Goal: Contribute content: Contribute content

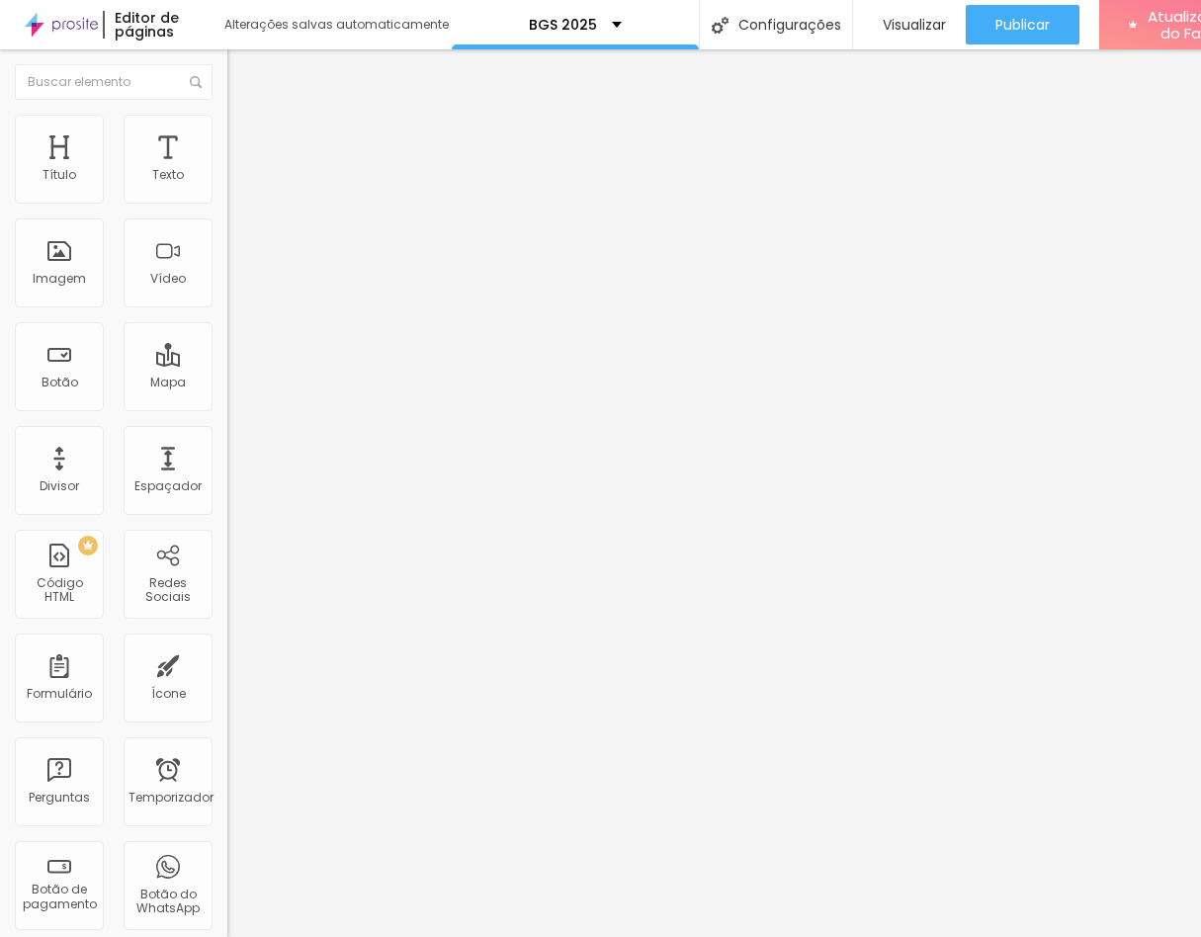
click at [245, 132] on font "Estilo" at bounding box center [260, 128] width 31 height 17
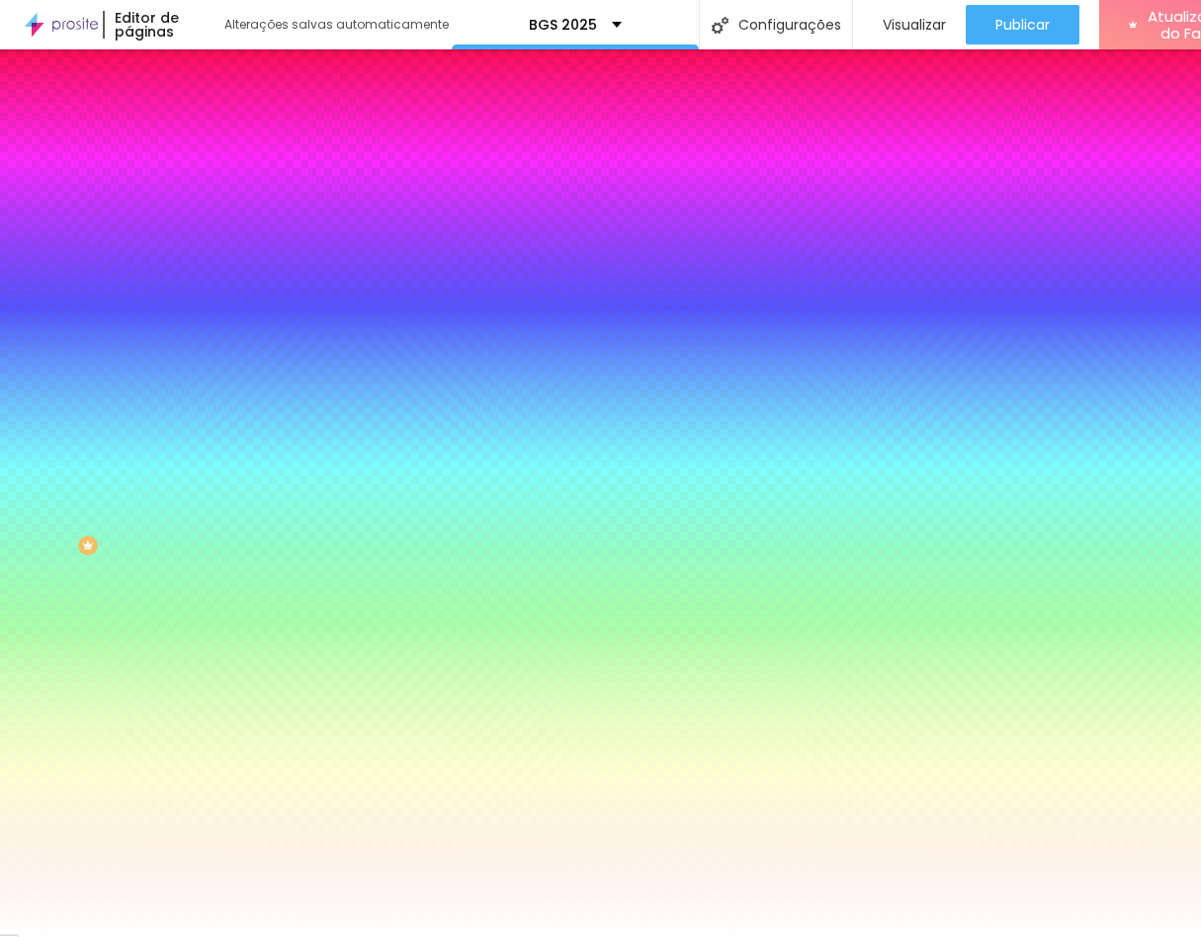
click at [239, 182] on font "Trocar imagem" at bounding box center [287, 173] width 96 height 17
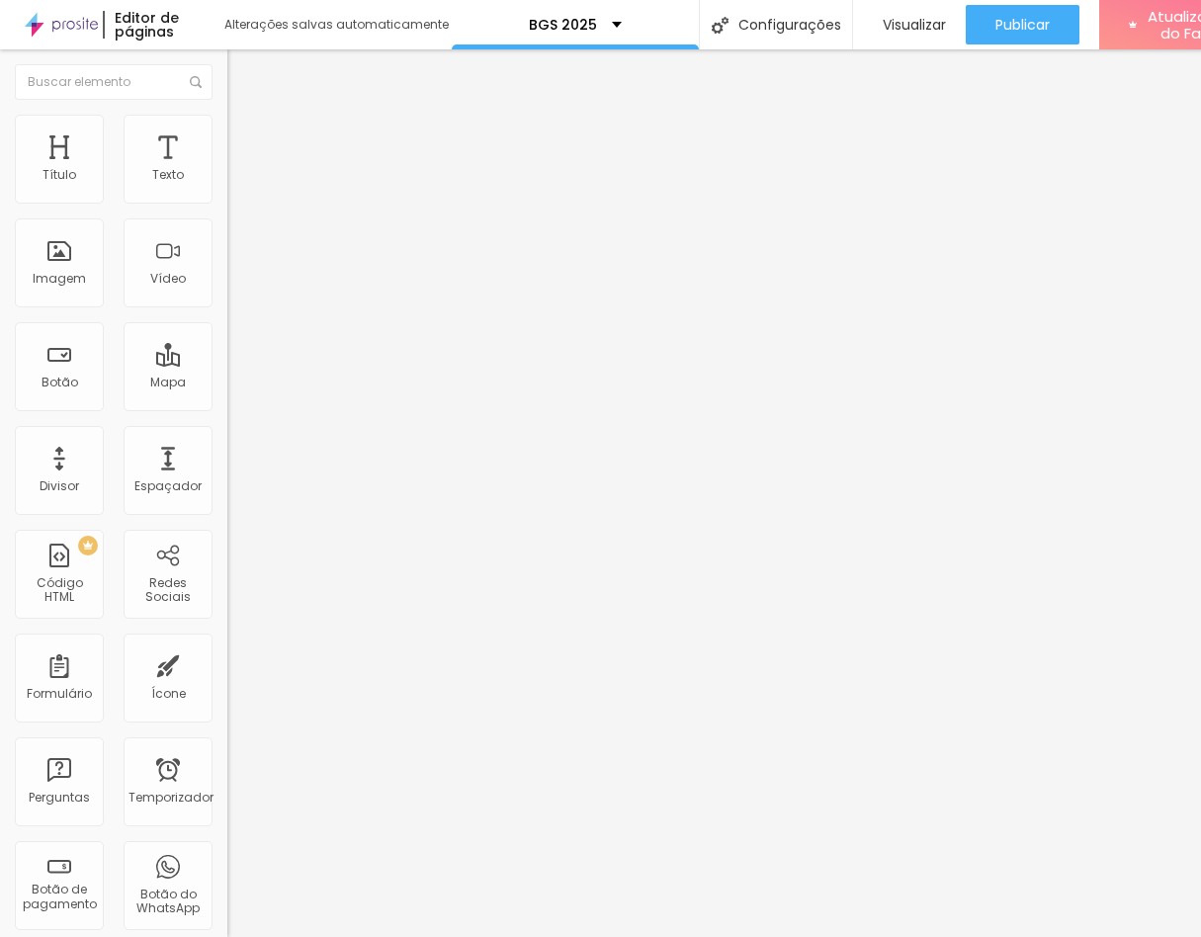
click at [245, 136] on font "Avançado" at bounding box center [277, 128] width 65 height 17
click at [245, 117] on font "Estilo" at bounding box center [260, 108] width 31 height 17
click at [53, 278] on font "Imagem" at bounding box center [59, 278] width 53 height 17
click at [41, 251] on div "Imagem" at bounding box center [59, 263] width 89 height 89
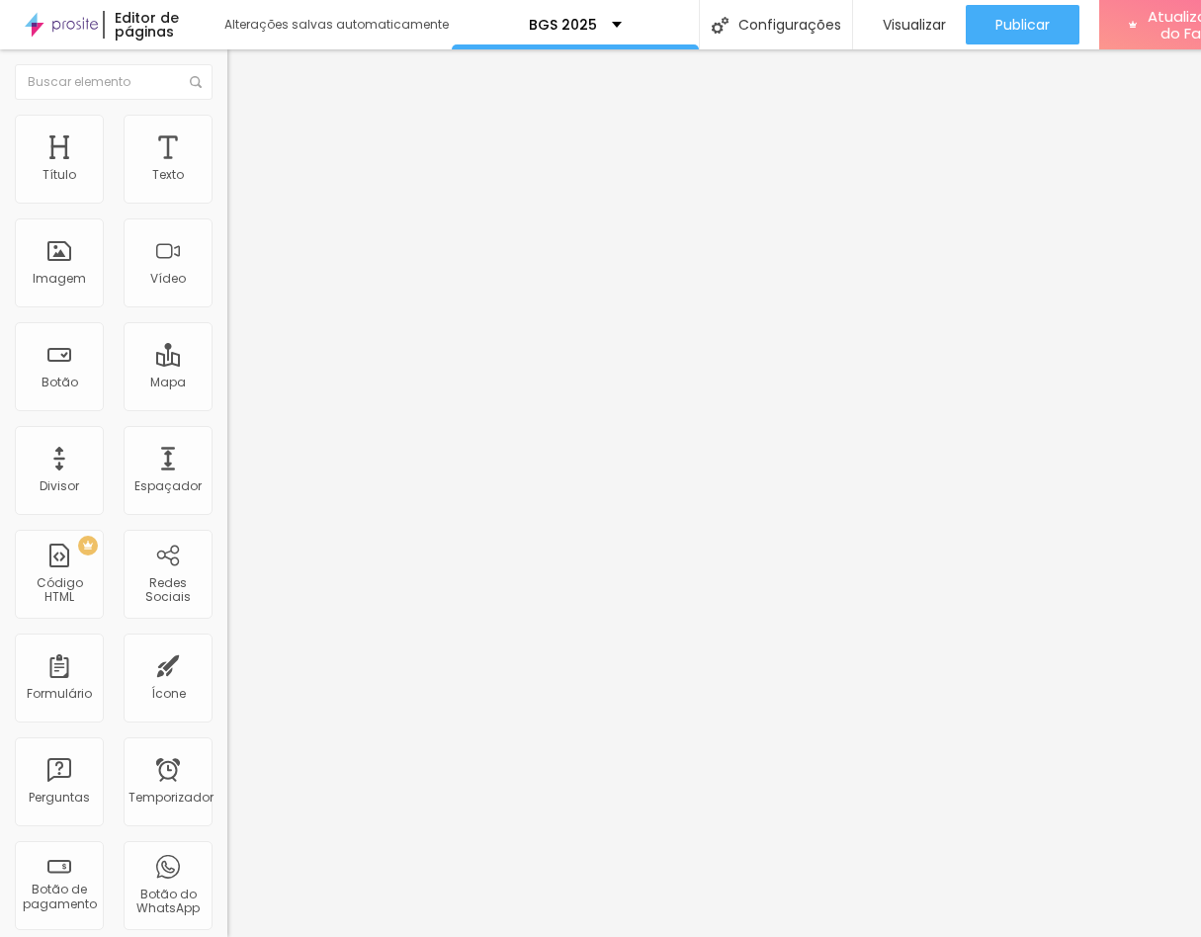
click at [242, 77] on img "button" at bounding box center [250, 72] width 16 height 16
click at [69, 284] on font "Imagem" at bounding box center [59, 278] width 53 height 17
click at [49, 282] on font "Imagem" at bounding box center [59, 278] width 53 height 17
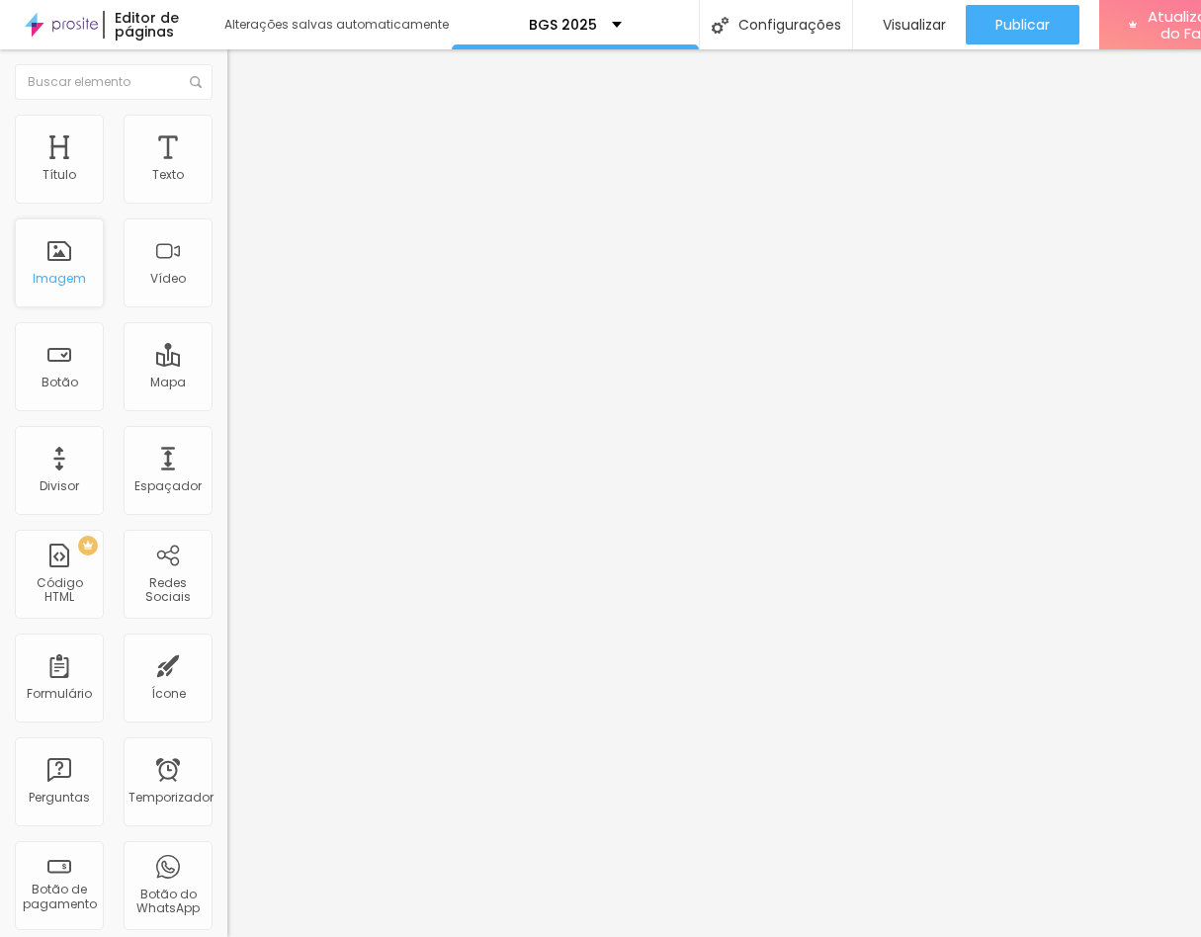
click at [49, 282] on font "Imagem" at bounding box center [59, 278] width 53 height 17
click at [46, 178] on font "Título" at bounding box center [60, 174] width 34 height 17
click at [242, 68] on img "button" at bounding box center [250, 72] width 16 height 16
click at [242, 77] on img "button" at bounding box center [250, 72] width 16 height 16
click at [94, 83] on input "text" at bounding box center [114, 82] width 198 height 36
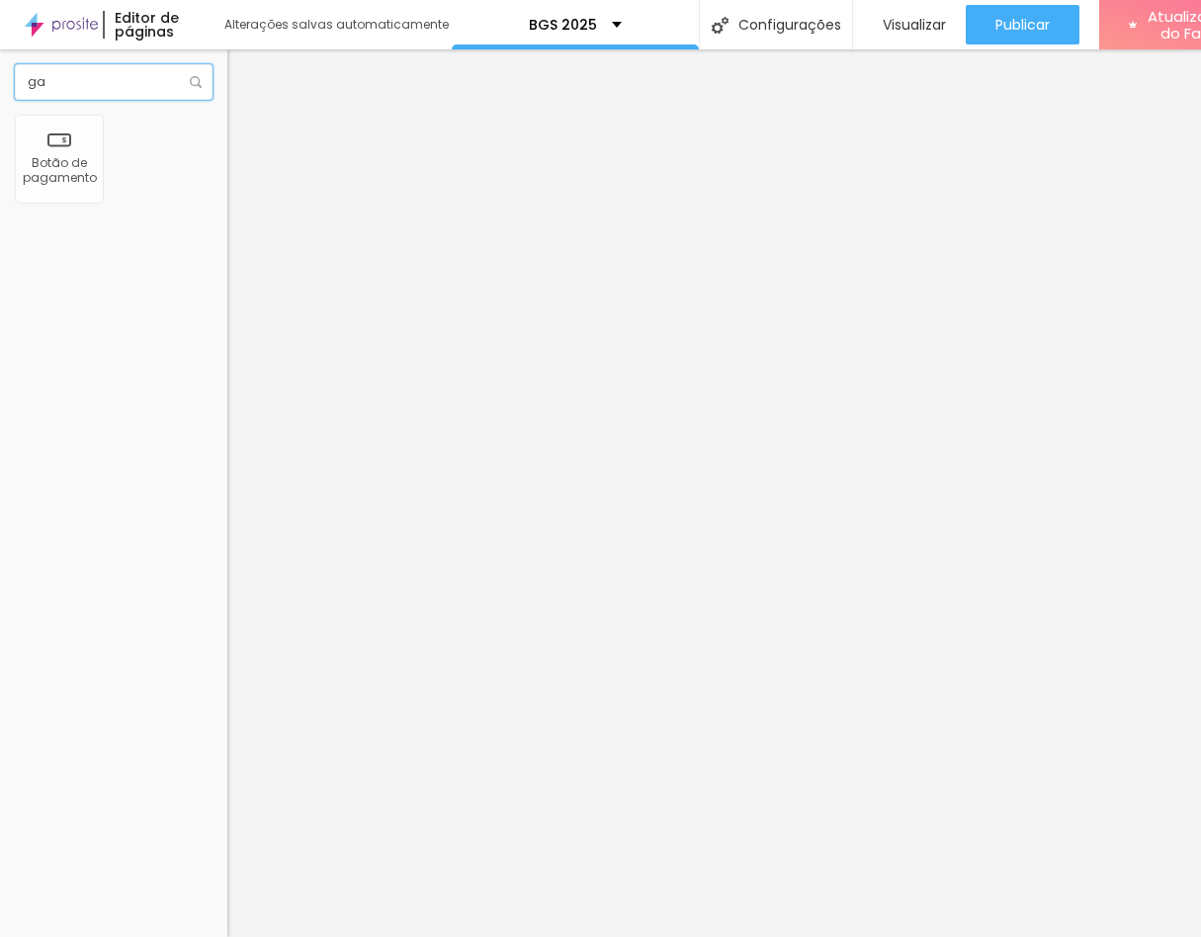
type input "g"
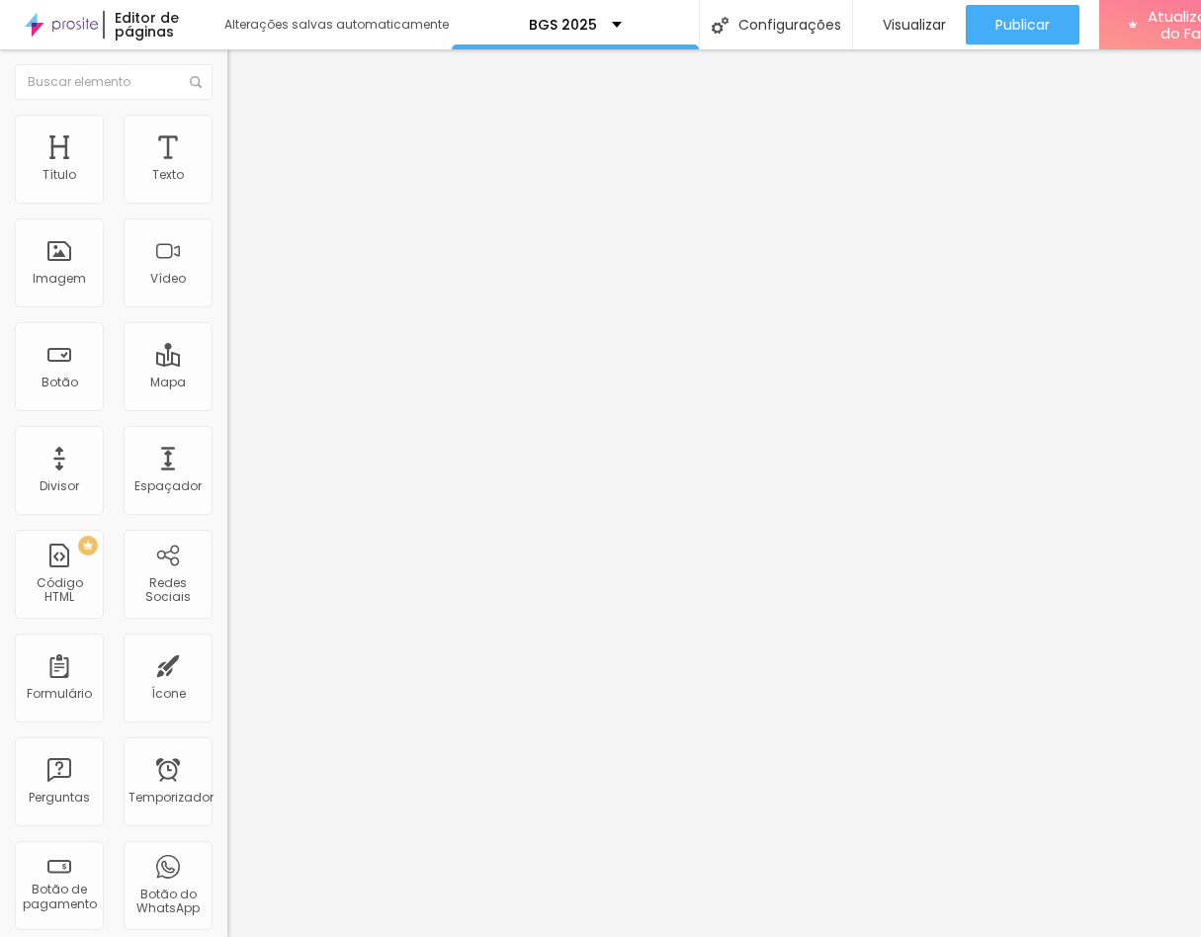
click at [227, 131] on li "Estilo" at bounding box center [340, 125] width 227 height 20
click at [227, 115] on li "Conteúdo" at bounding box center [340, 105] width 227 height 20
click at [242, 74] on div "Editar nulo" at bounding box center [293, 72] width 103 height 16
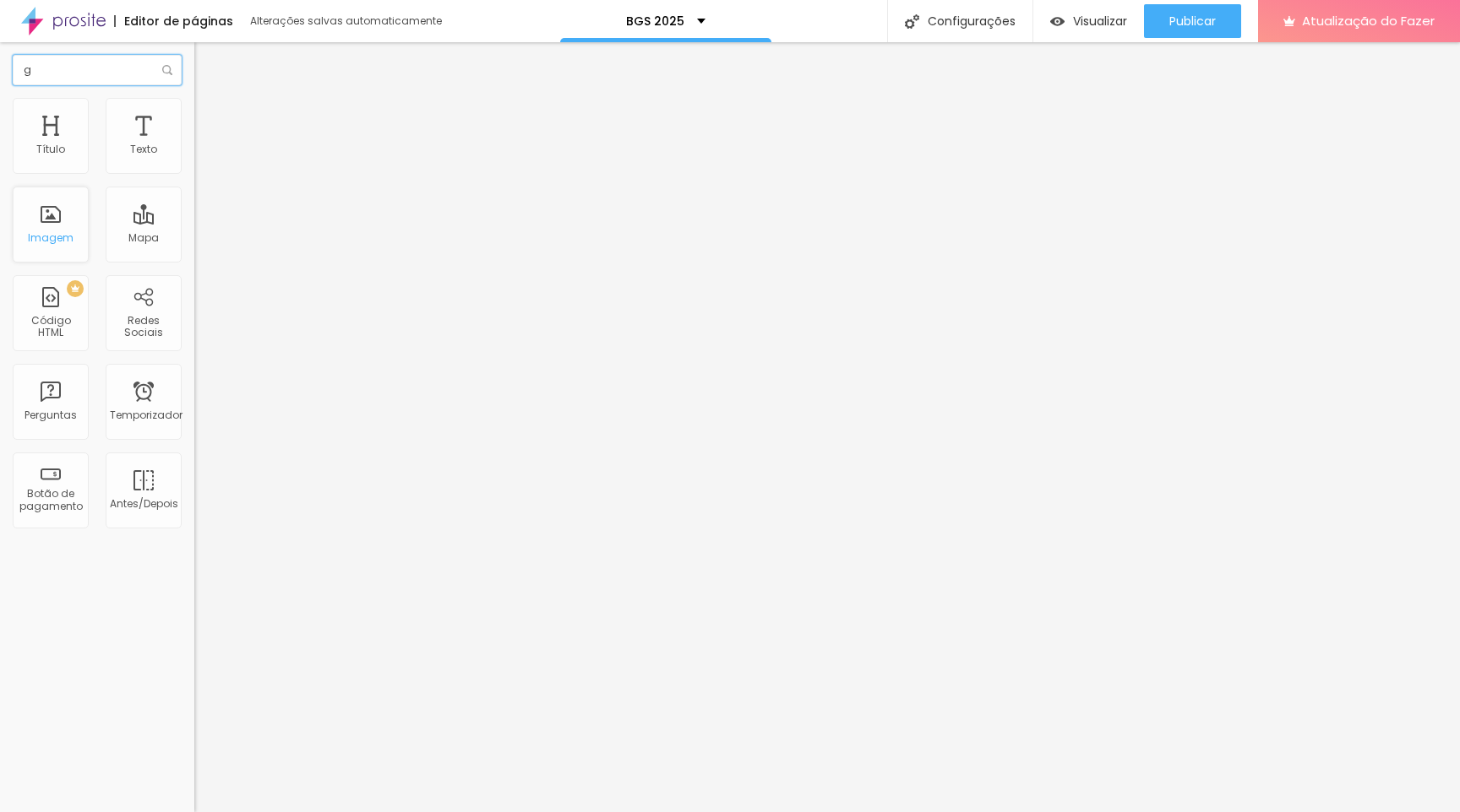
type input "g"
click at [194, 108] on img at bounding box center [202, 106] width 15 height 15
type input "95"
type input "90"
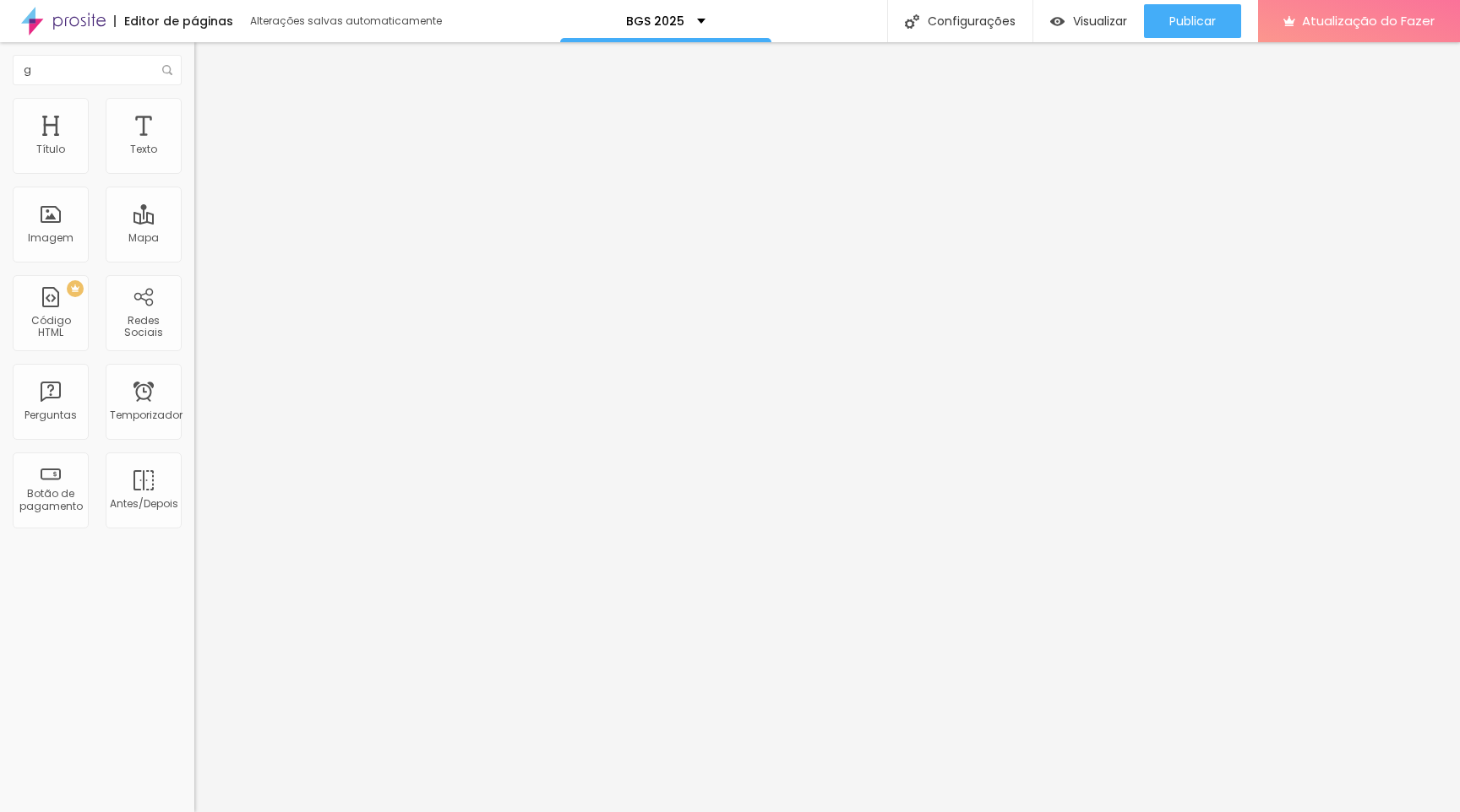
type input "90"
type input "85"
type input "80"
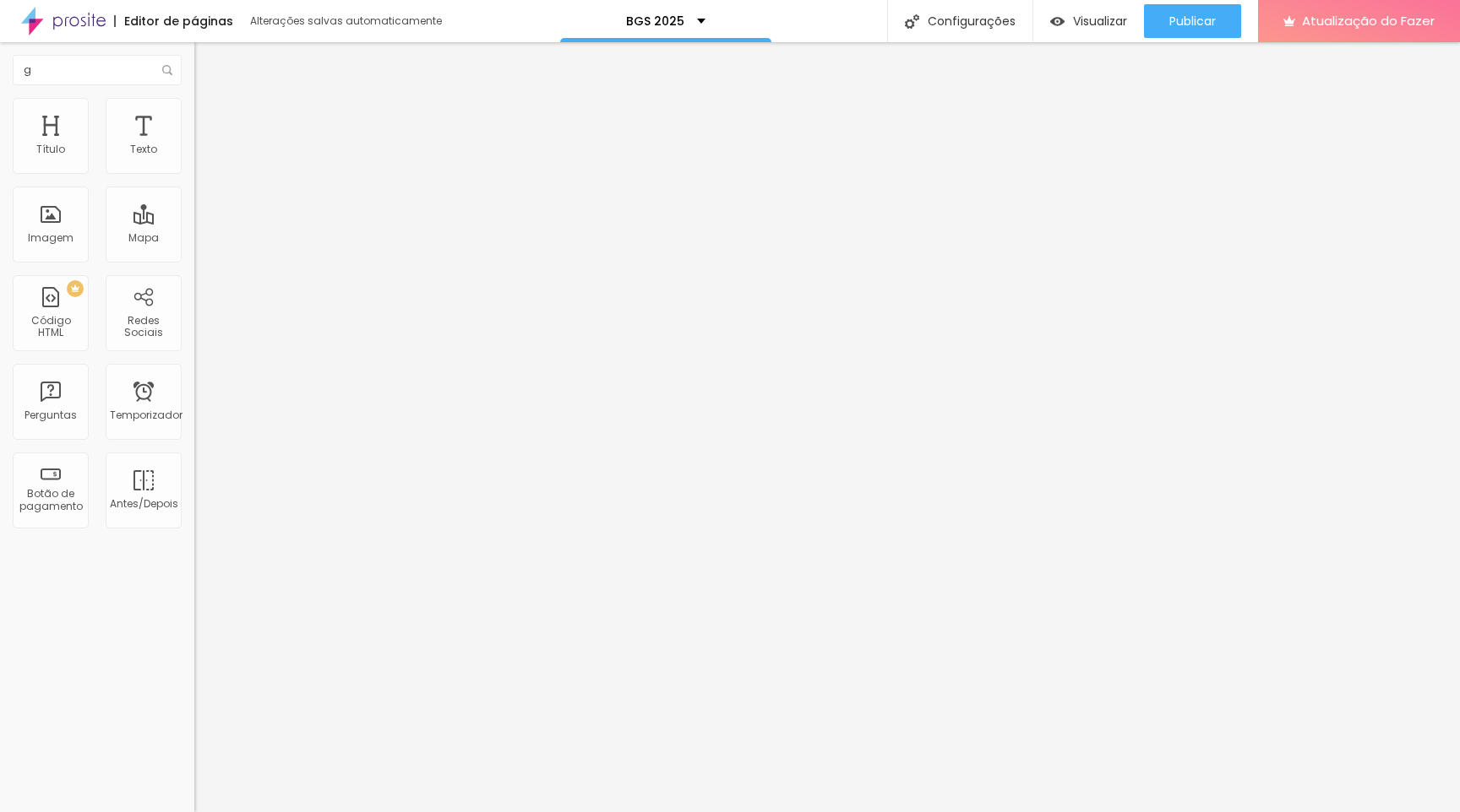
type input "75"
type input "70"
type input "65"
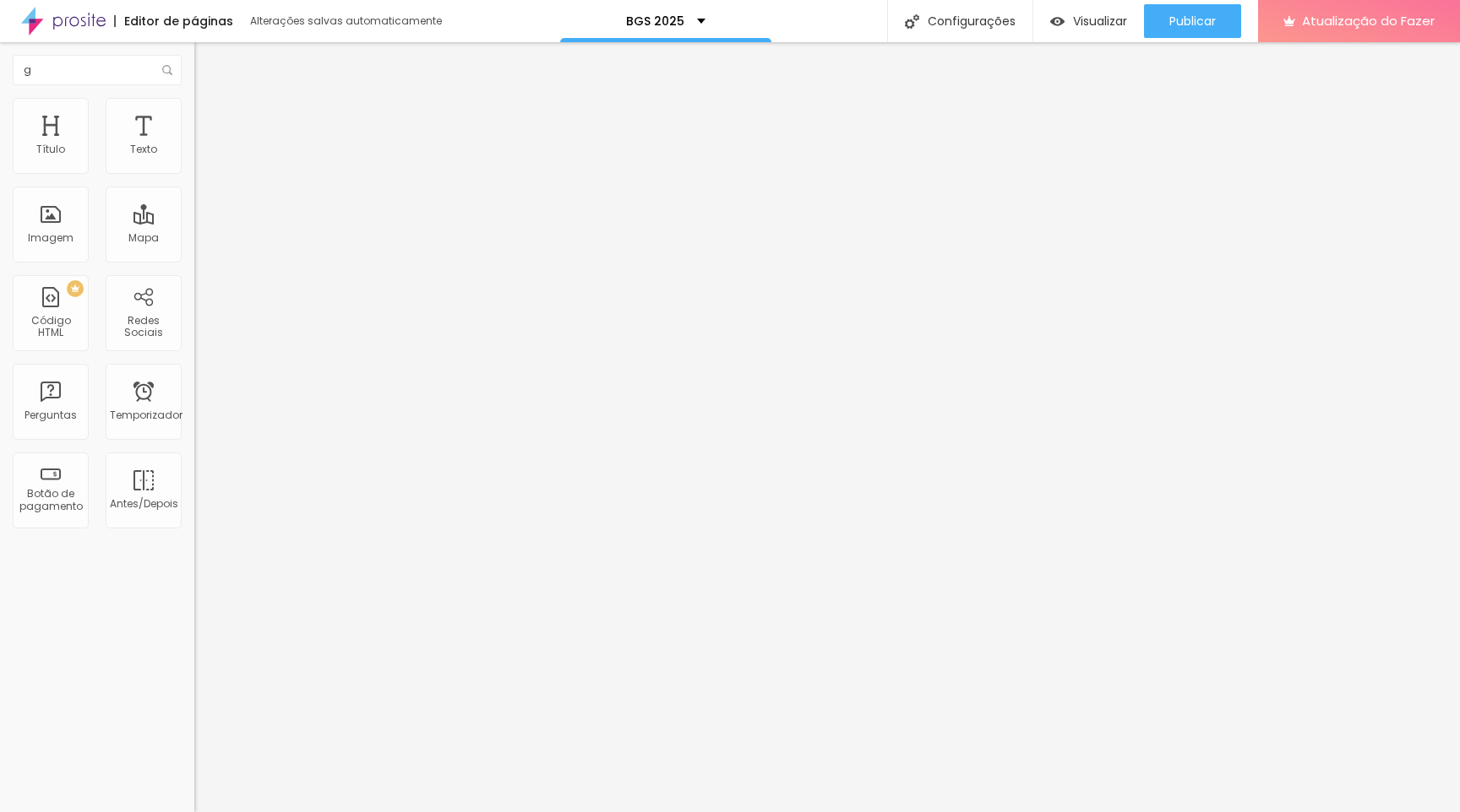
type input "65"
type input "60"
type input "55"
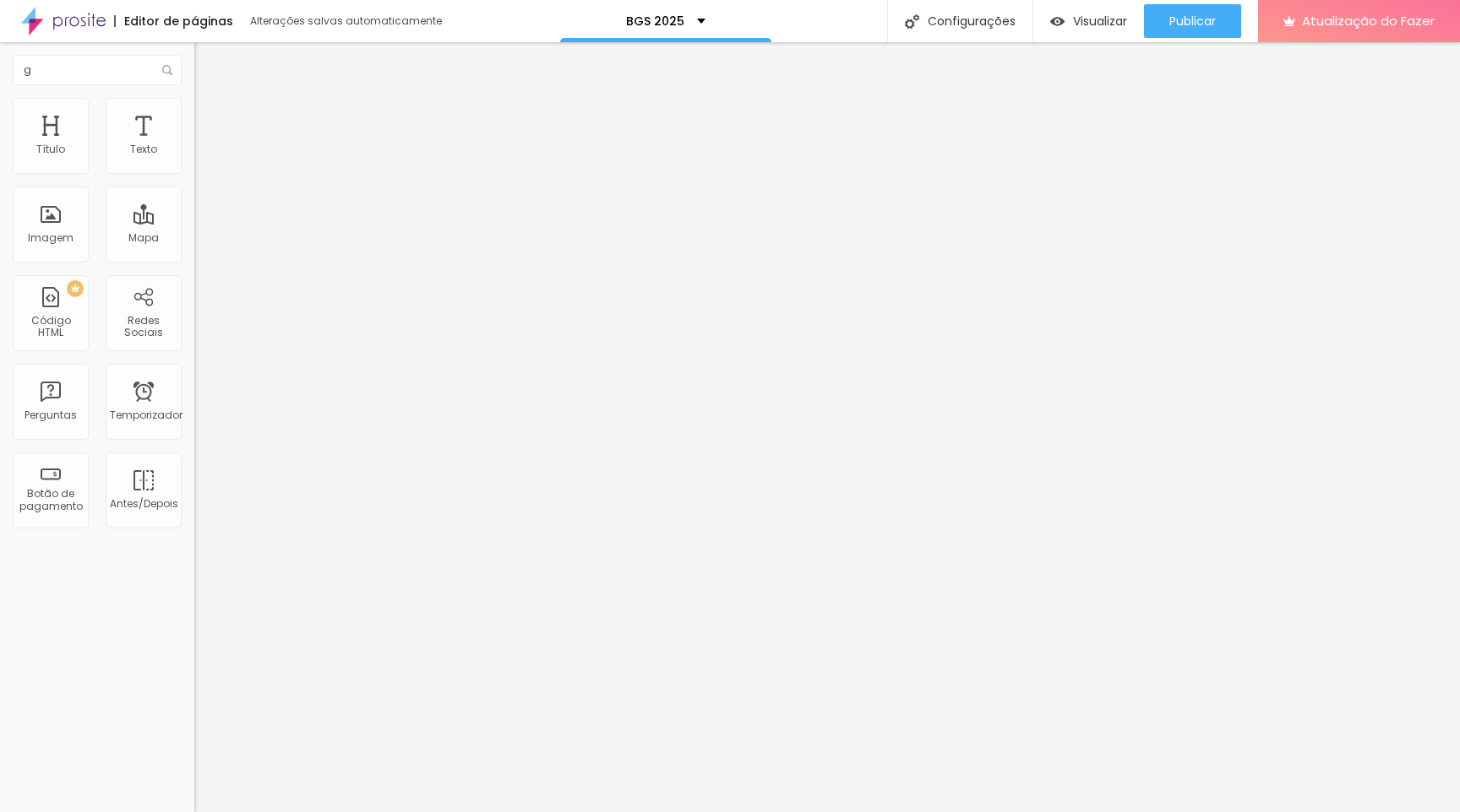
type input "50"
type input "45"
type input "40"
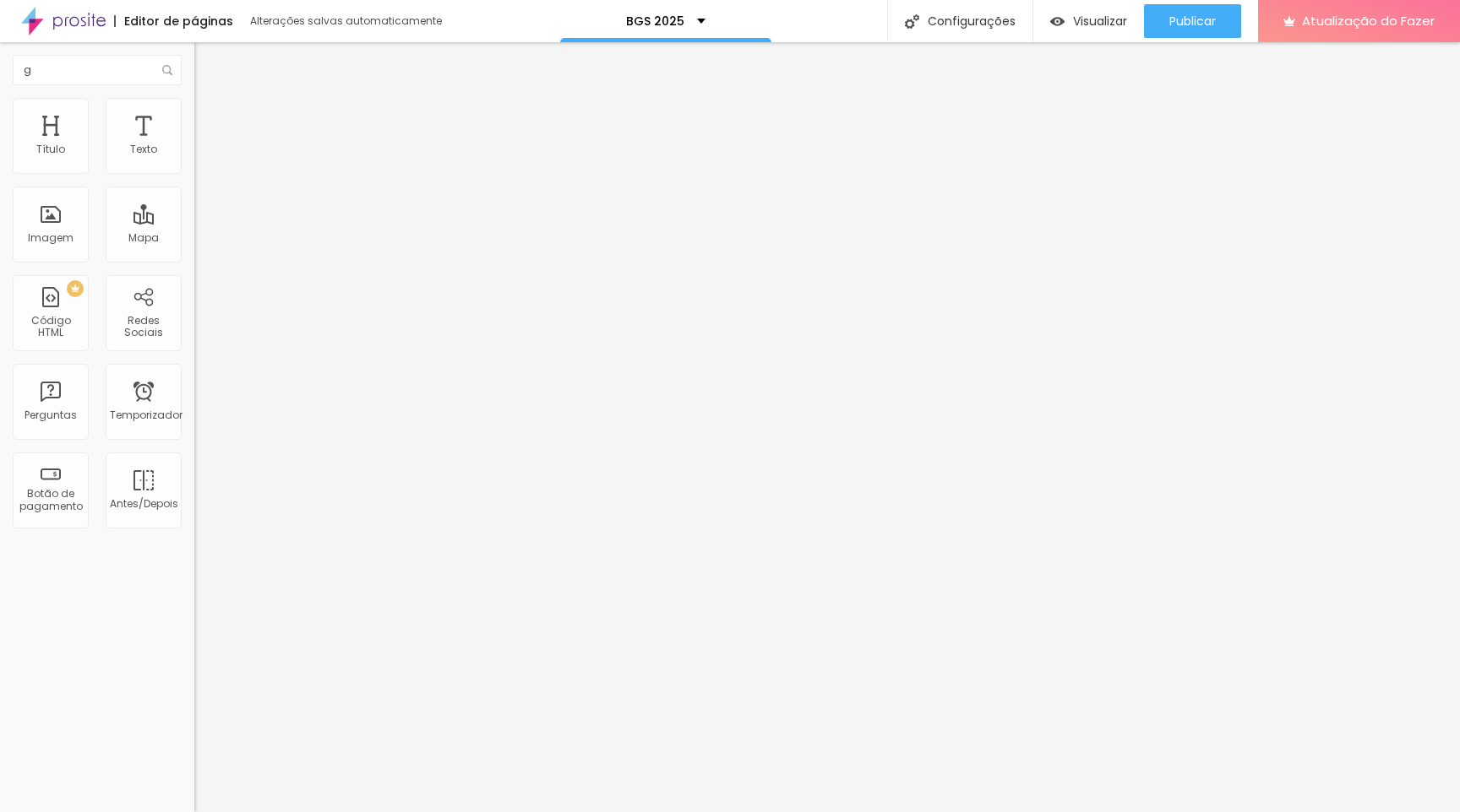
type input "40"
type input "35"
type input "30"
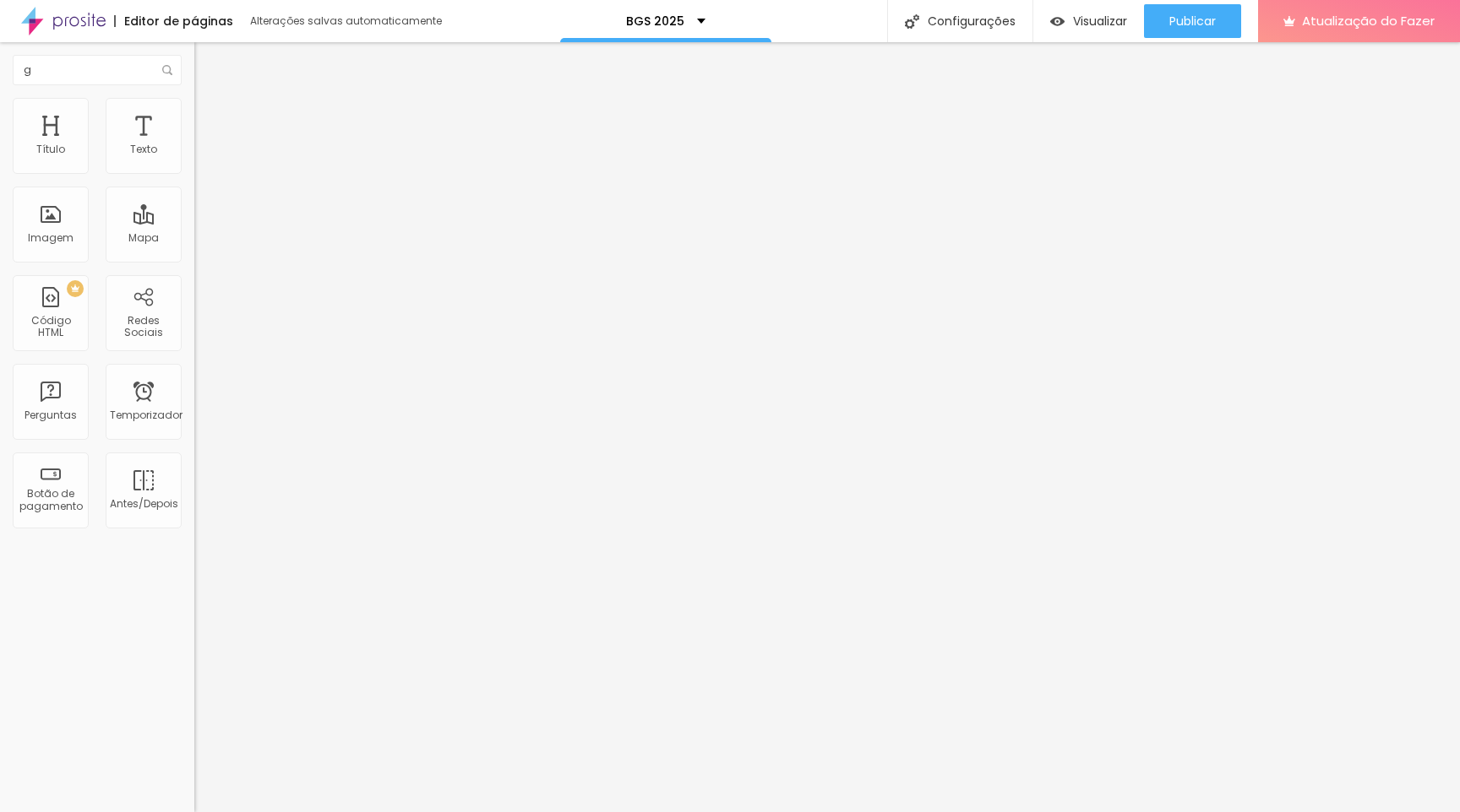
type input "25"
drag, startPoint x: 173, startPoint y: 180, endPoint x: 42, endPoint y: 171, distance: 131.3
type input "25"
click at [194, 171] on input "range" at bounding box center [249, 166] width 109 height 14
type input "30"
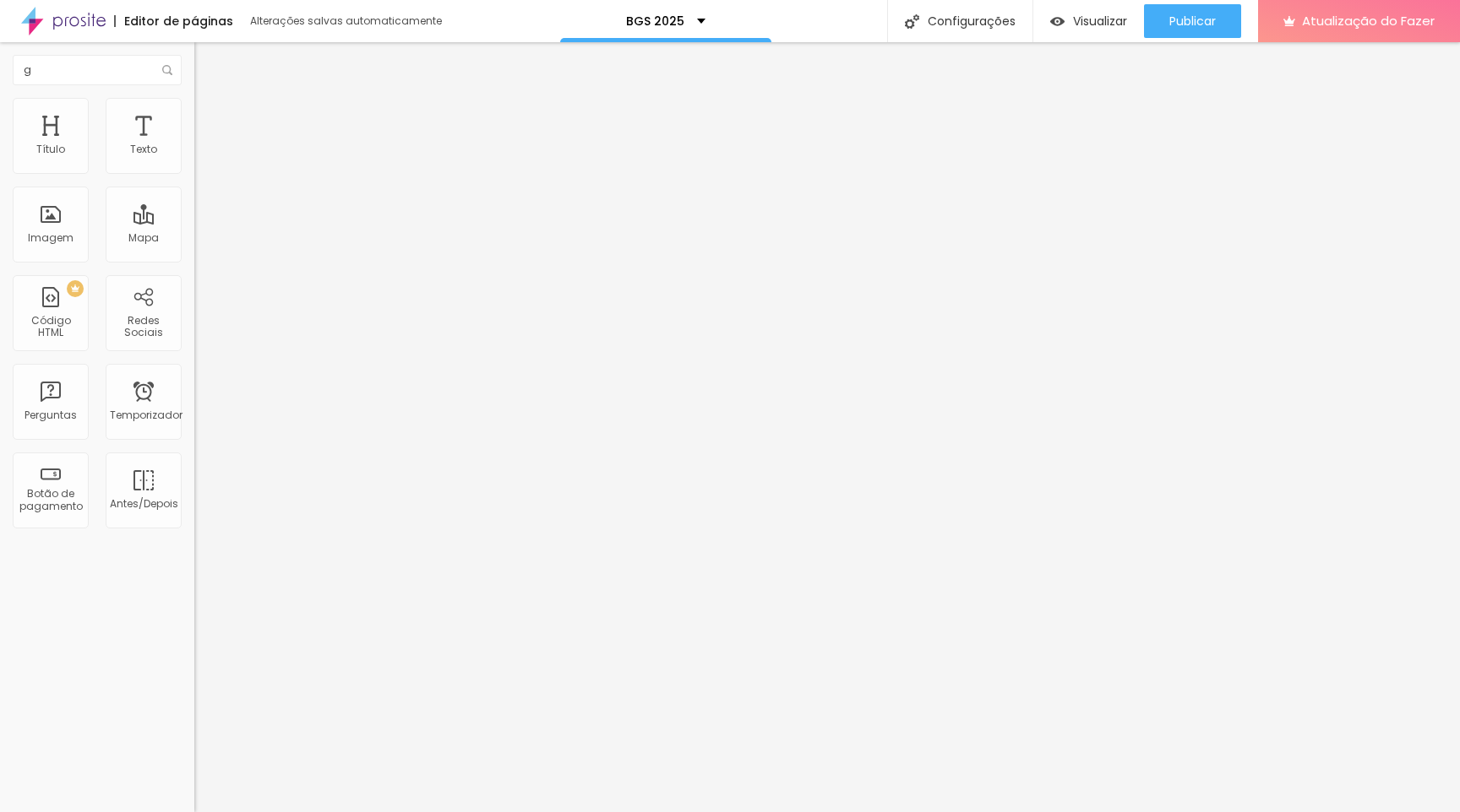
type input "30"
type input "35"
click at [194, 173] on input "range" at bounding box center [249, 166] width 109 height 14
click at [194, 114] on img at bounding box center [202, 122] width 15 height 15
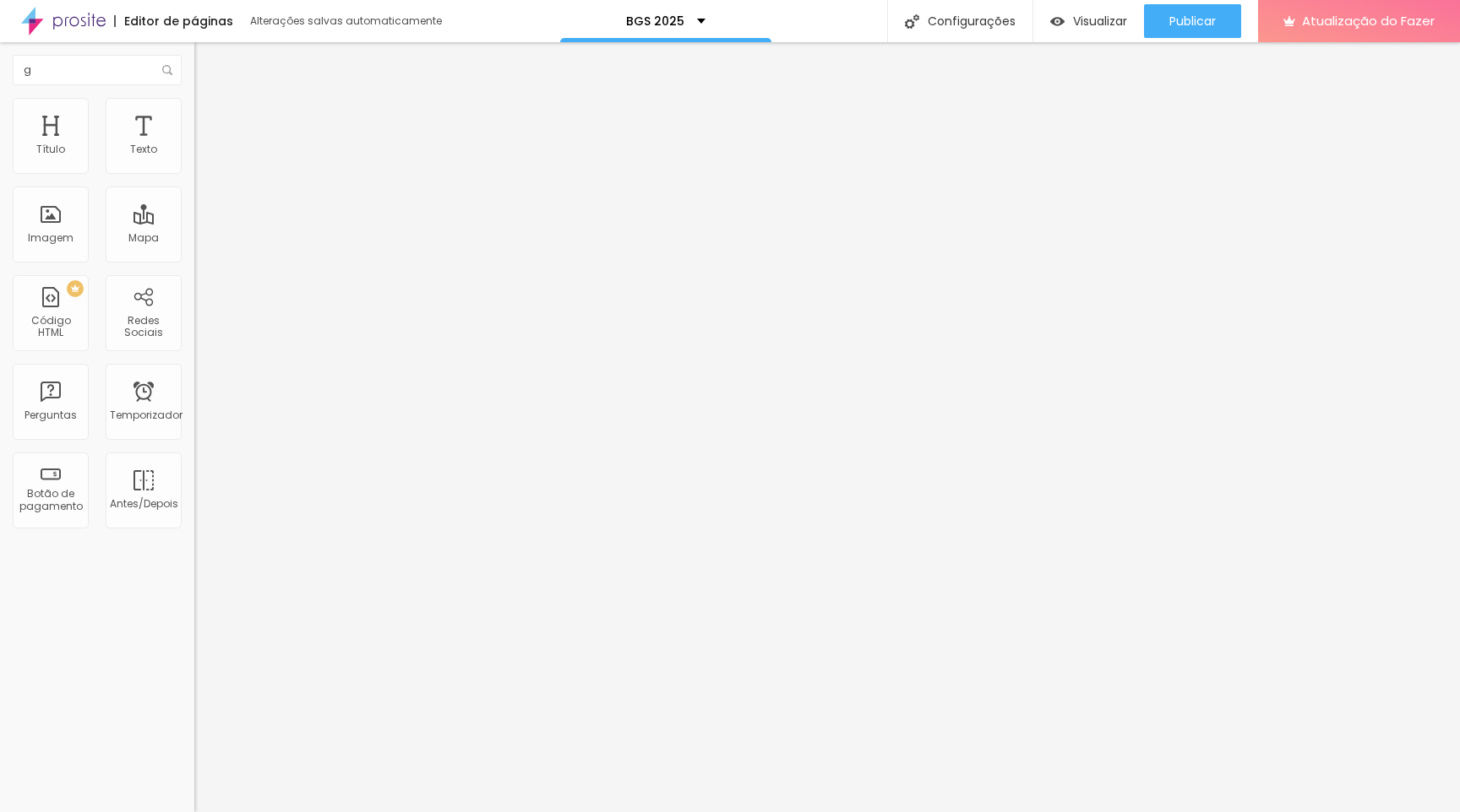
click at [194, 106] on img at bounding box center [202, 106] width 15 height 15
type input "75"
type input "70"
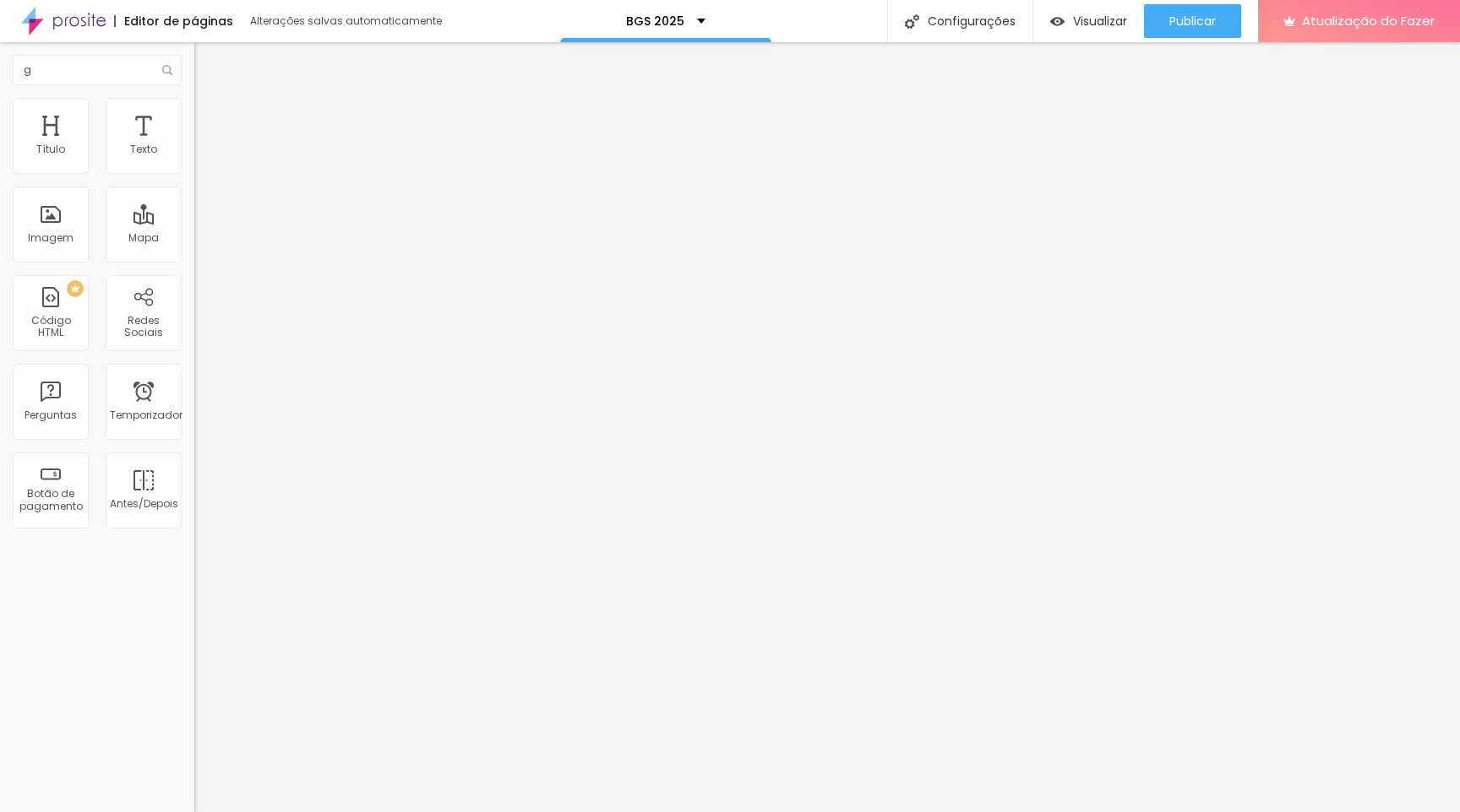
type input "65"
type input "60"
type input "55"
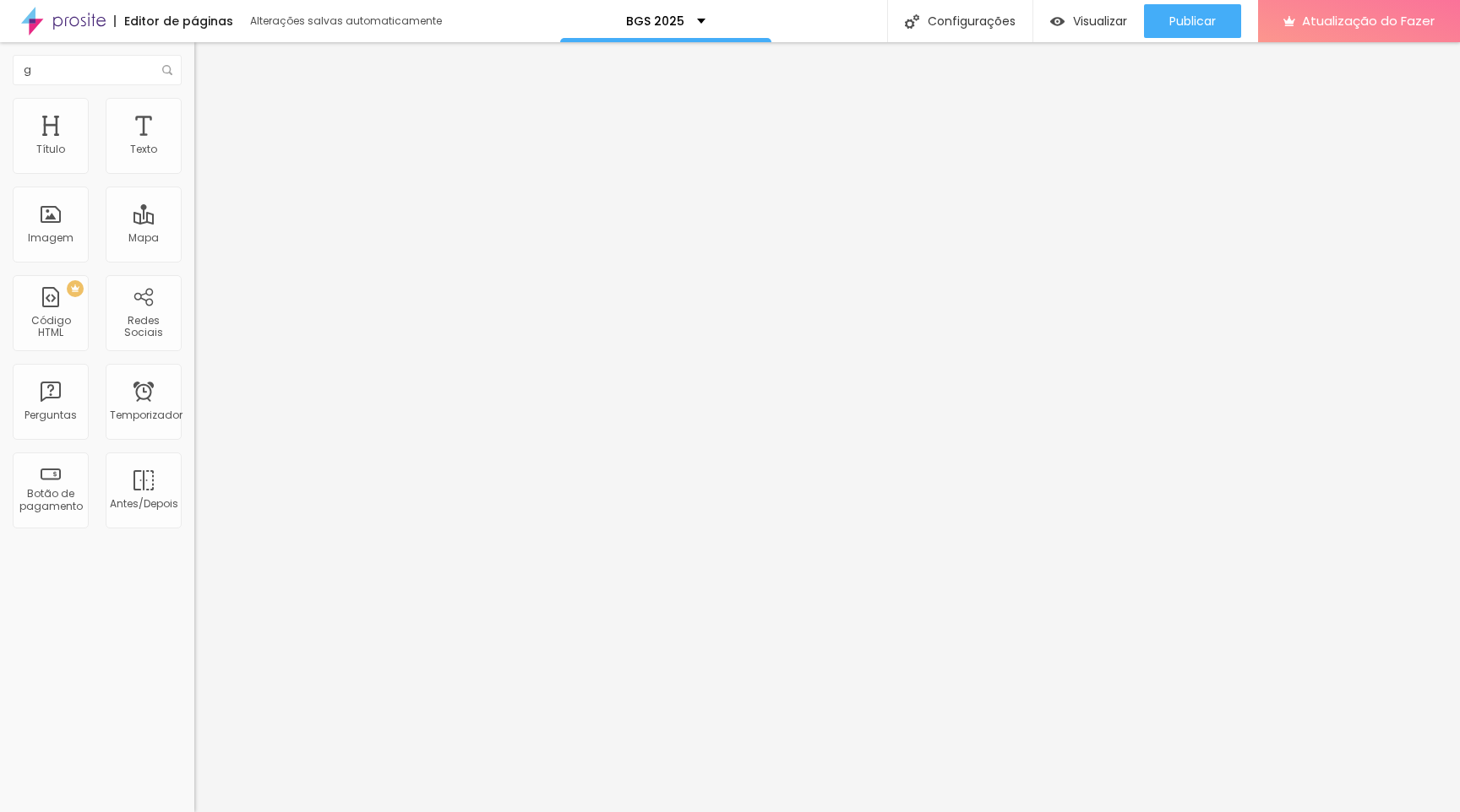
type input "55"
type input "50"
type input "45"
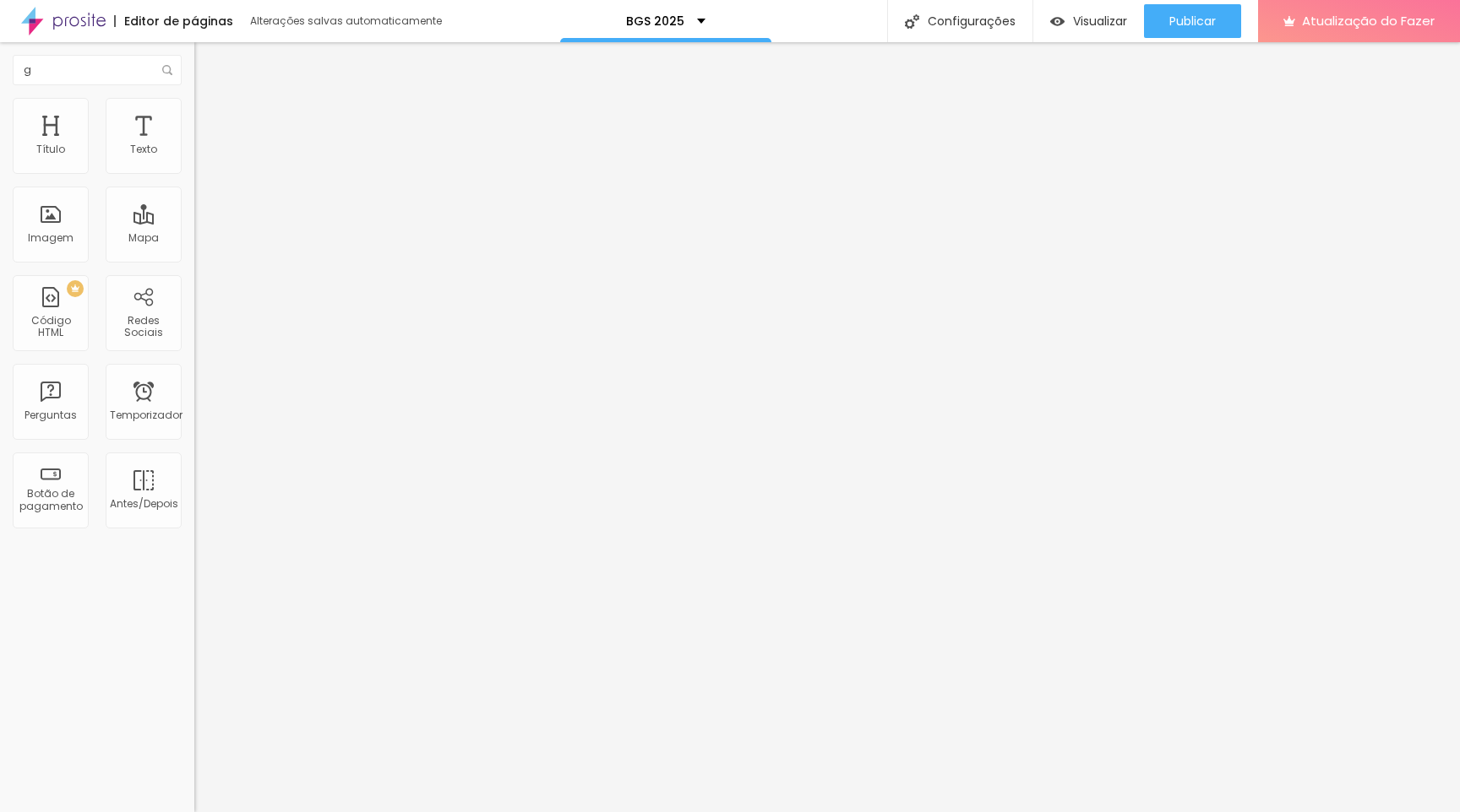
type input "40"
drag, startPoint x: 134, startPoint y: 184, endPoint x: 75, endPoint y: 185, distance: 59.0
type input "40"
click at [194, 173] on input "range" at bounding box center [249, 166] width 109 height 14
click at [79, 74] on input "g" at bounding box center [97, 70] width 169 height 31
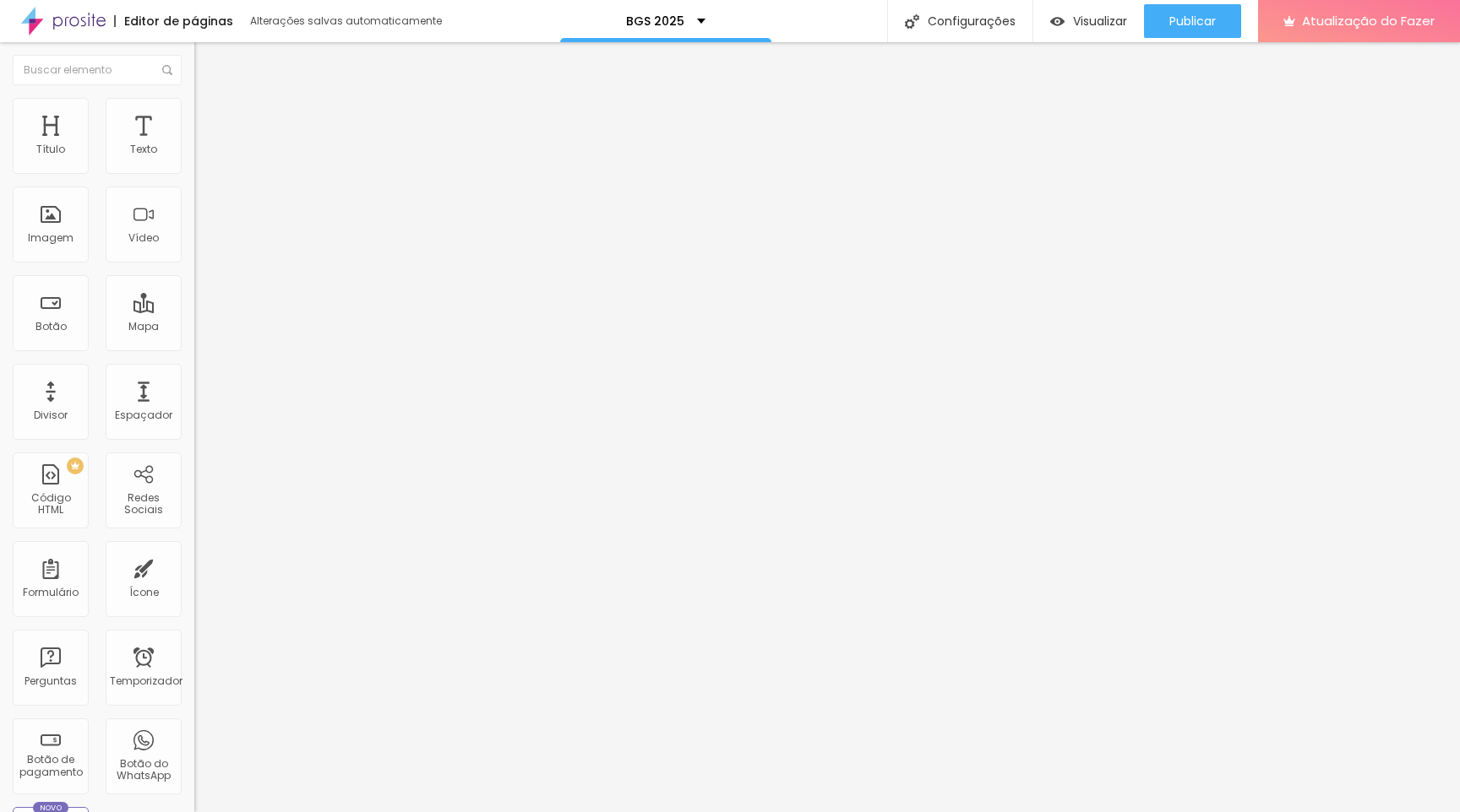
click at [204, 145] on font "Adicionar imagem" at bounding box center [254, 137] width 99 height 15
click at [1025, 73] on font "Publicar alterações" at bounding box center [1127, 69] width 113 height 17
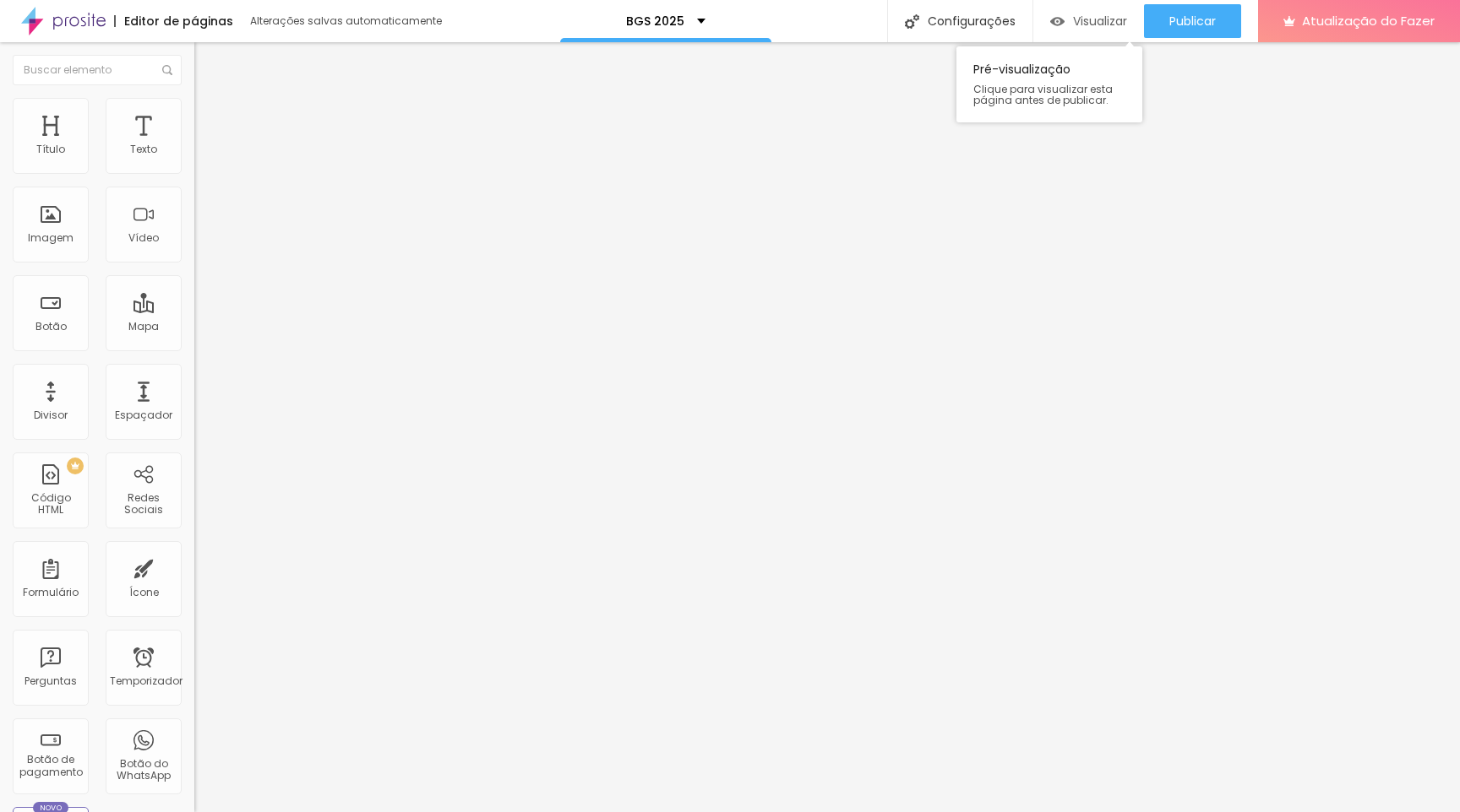
click at [1025, 26] on div "Visualizar" at bounding box center [1088, 21] width 77 height 15
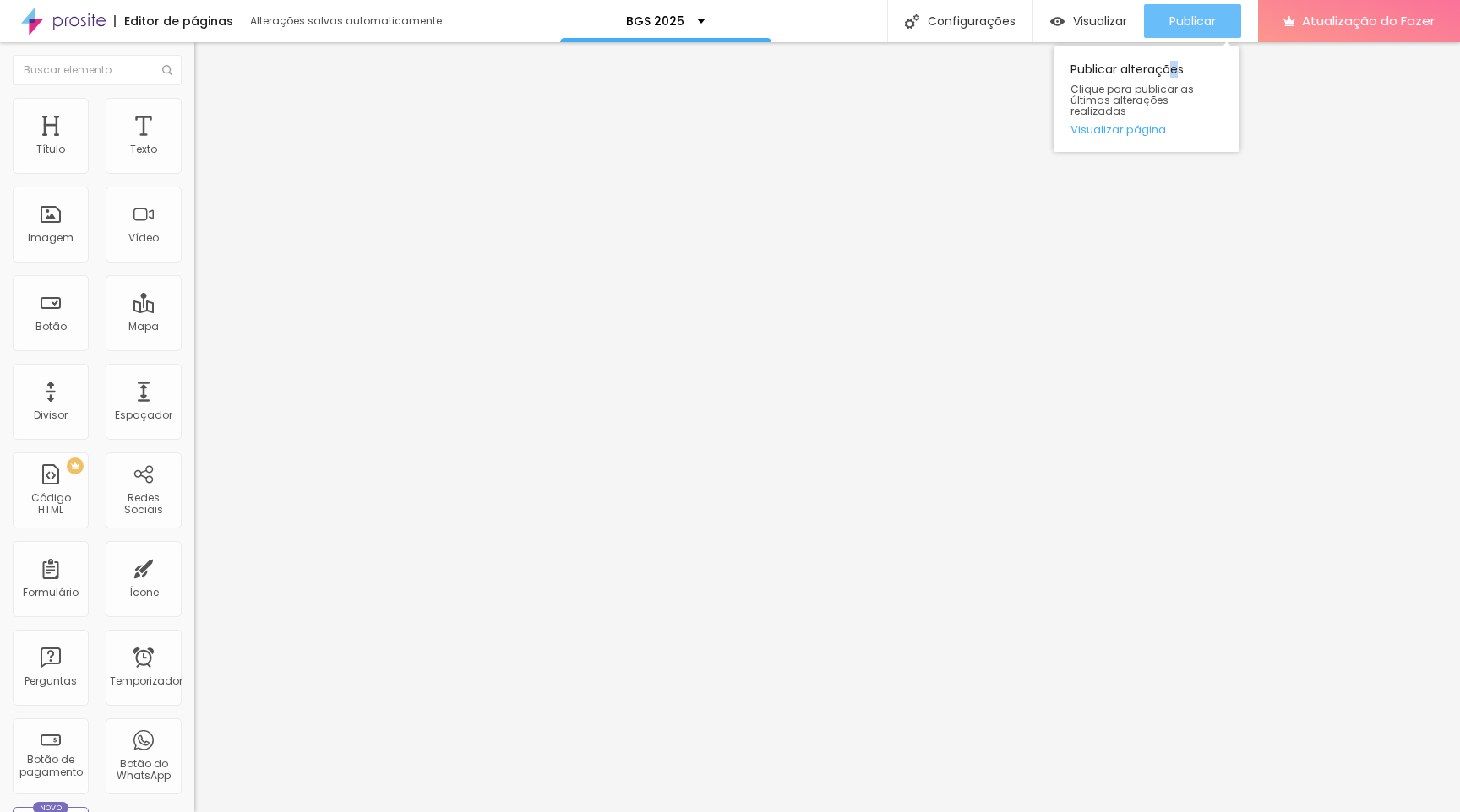
click at [1025, 25] on font "Publicar" at bounding box center [1193, 21] width 46 height 17
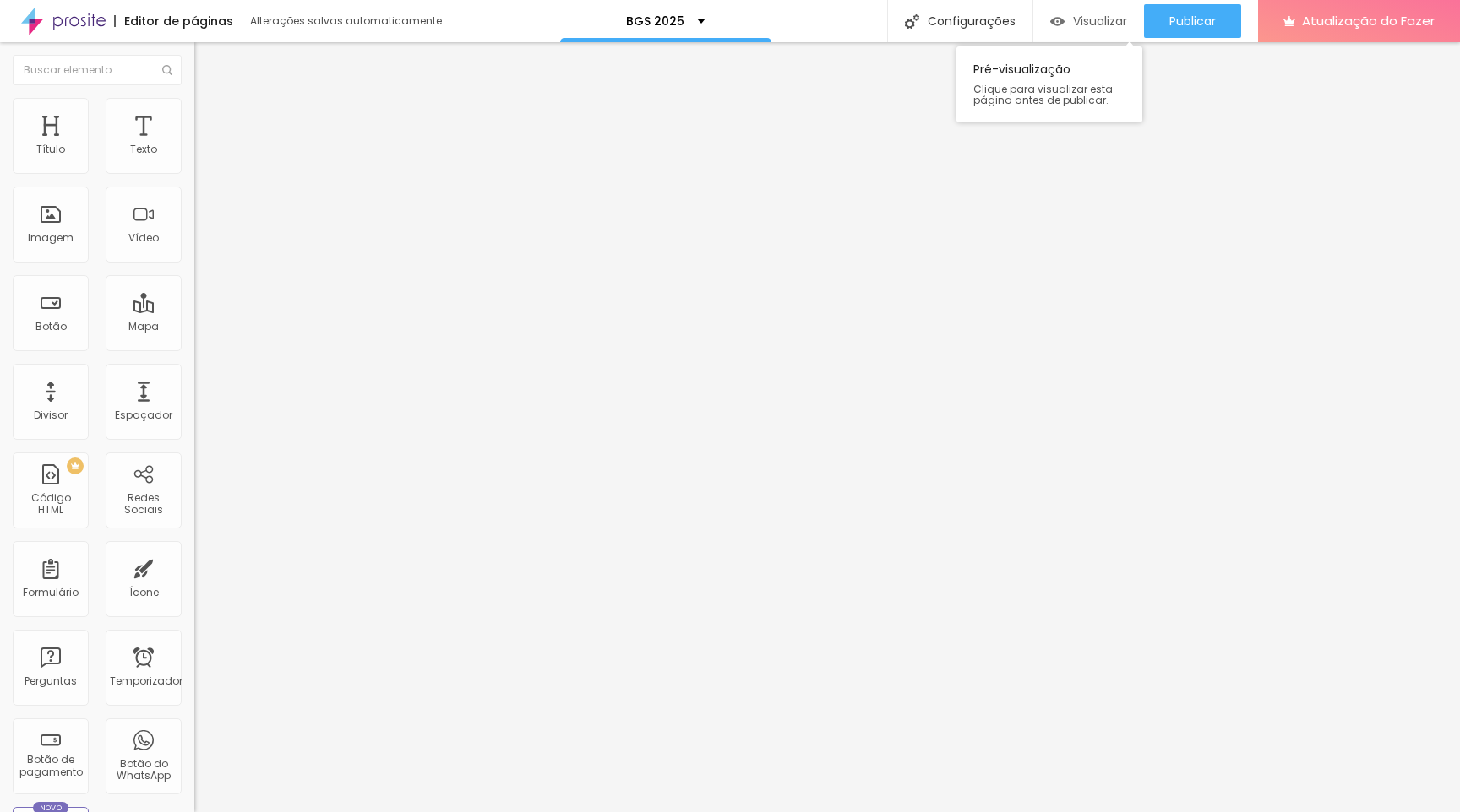
click at [1025, 16] on font "Visualizar" at bounding box center [1099, 21] width 54 height 17
